Goal: Obtain resource: Download file/media

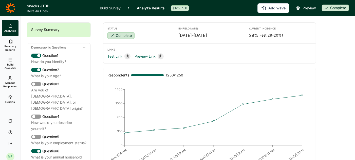
click at [9, 50] on span "Summary Reports" at bounding box center [10, 47] width 12 height 7
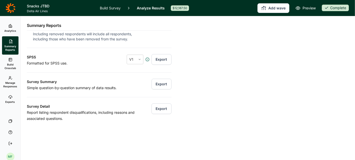
scroll to position [68, 0]
click at [162, 109] on button "Export" at bounding box center [162, 109] width 20 height 11
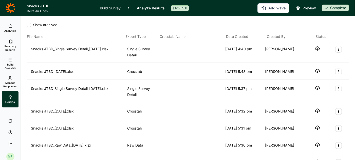
click at [316, 47] on icon "button" at bounding box center [317, 48] width 5 height 5
click at [9, 27] on use at bounding box center [10, 25] width 3 height 3
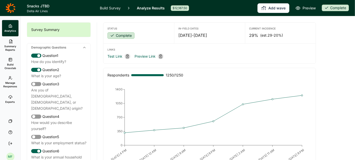
click at [7, 44] on span "Summary Reports" at bounding box center [10, 47] width 12 height 7
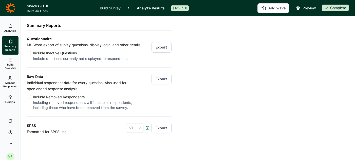
scroll to position [70, 0]
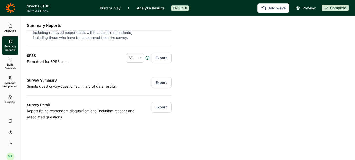
click at [165, 81] on button "Export" at bounding box center [162, 82] width 20 height 11
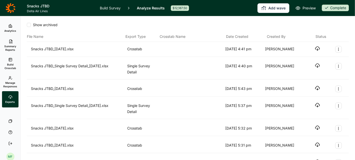
click at [317, 50] on use "button" at bounding box center [317, 49] width 4 height 4
